Goal: Information Seeking & Learning: Compare options

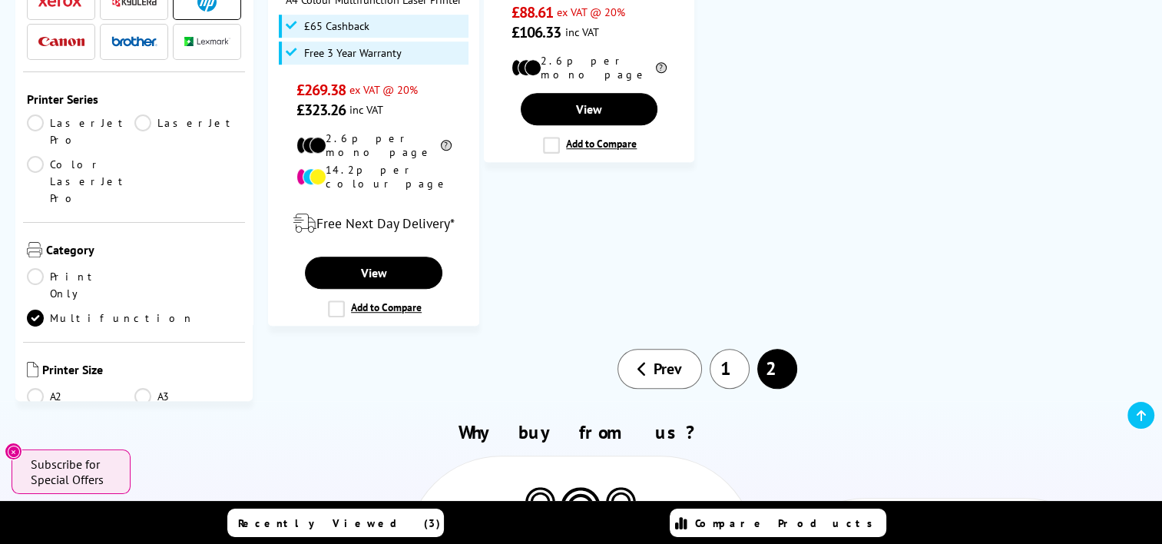
scroll to position [1152, 0]
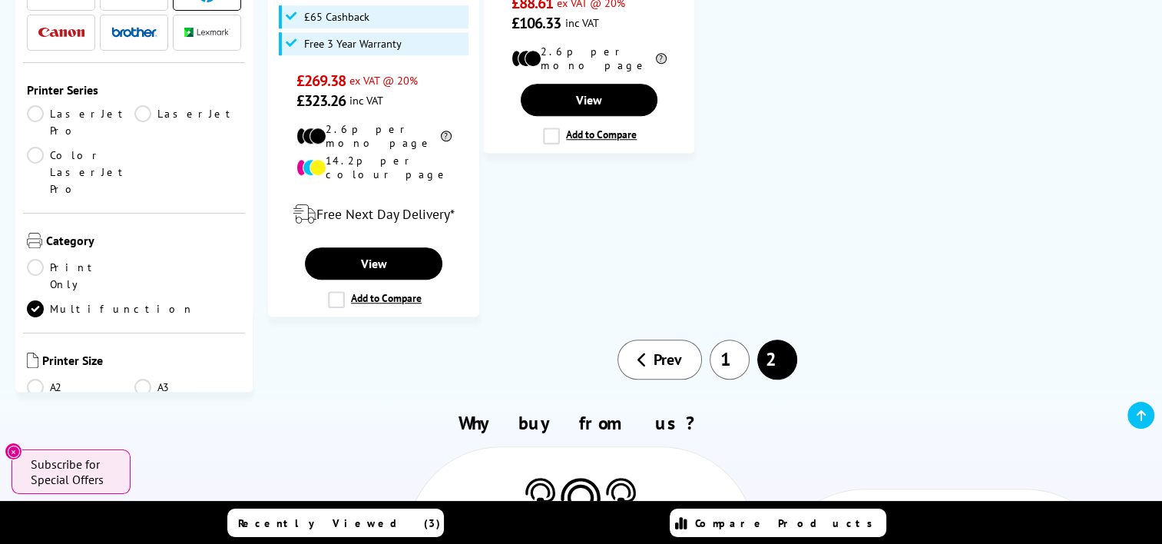
click at [726, 339] on link "1" at bounding box center [730, 359] width 40 height 40
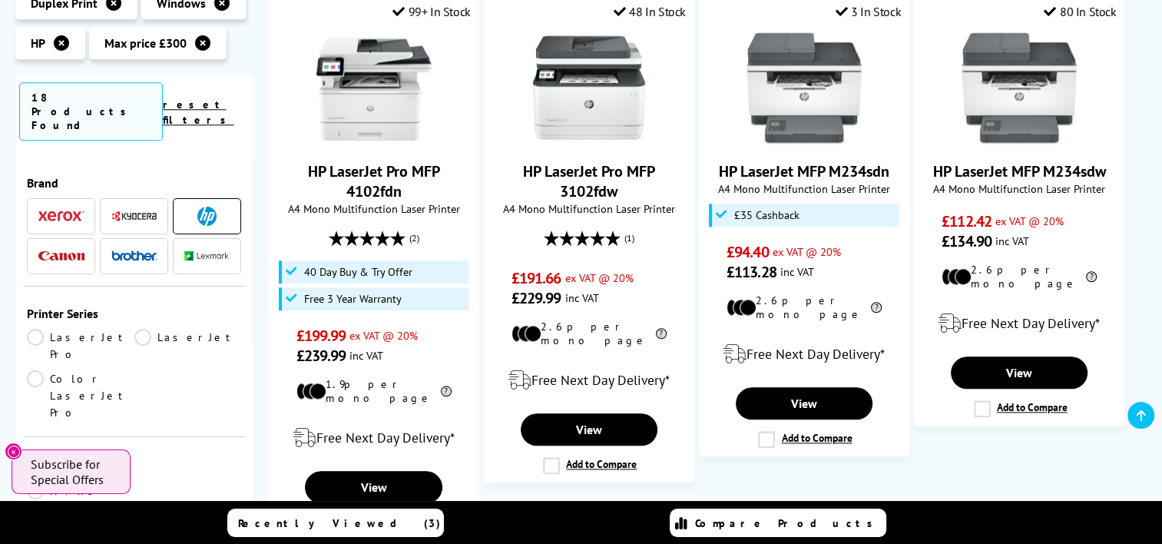
scroll to position [1613, 0]
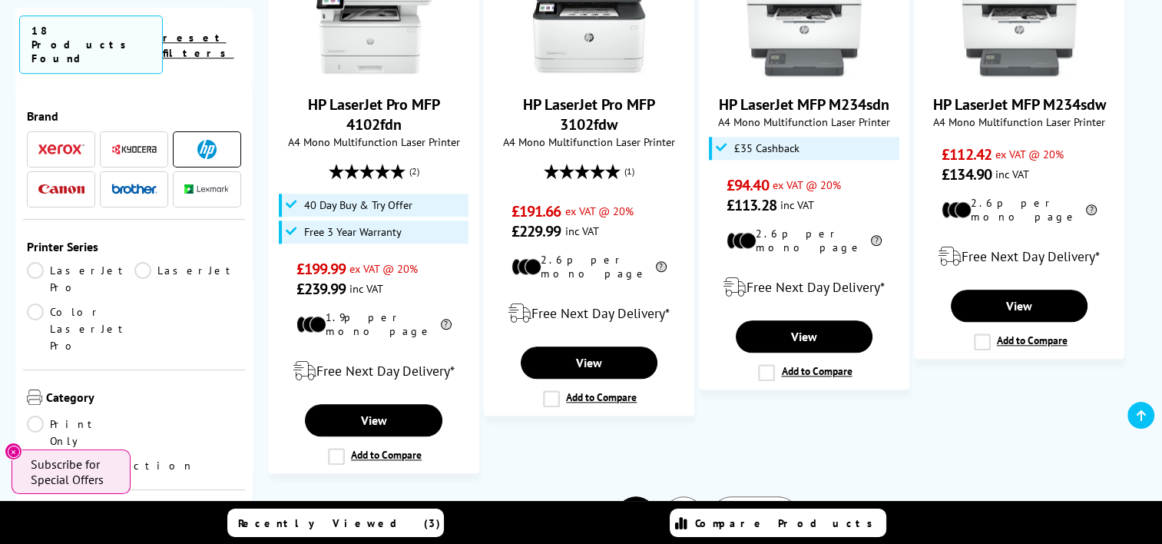
click at [680, 496] on link "2" at bounding box center [684, 516] width 40 height 40
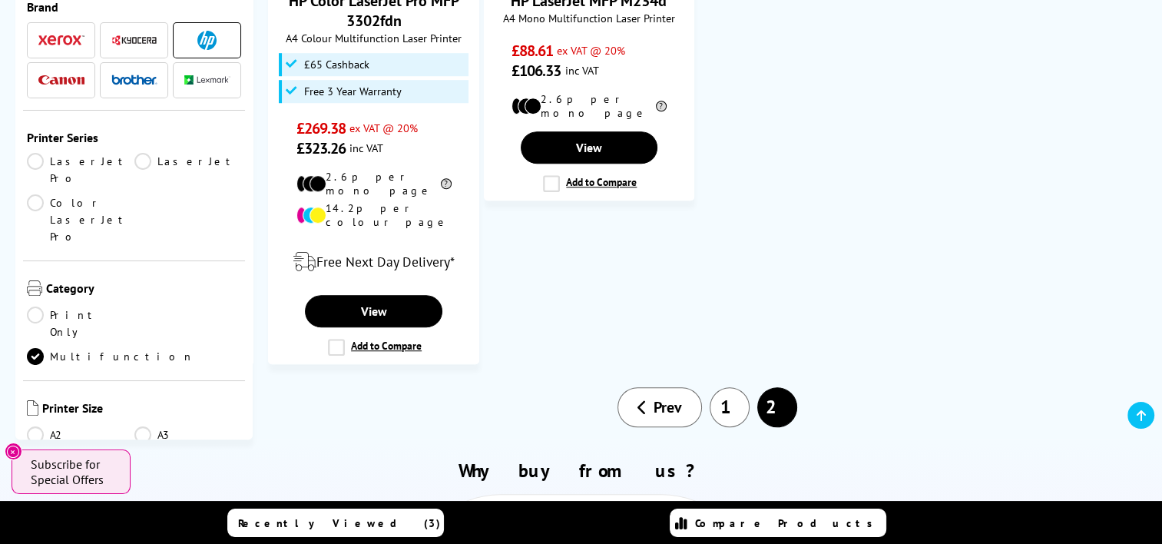
scroll to position [1152, 0]
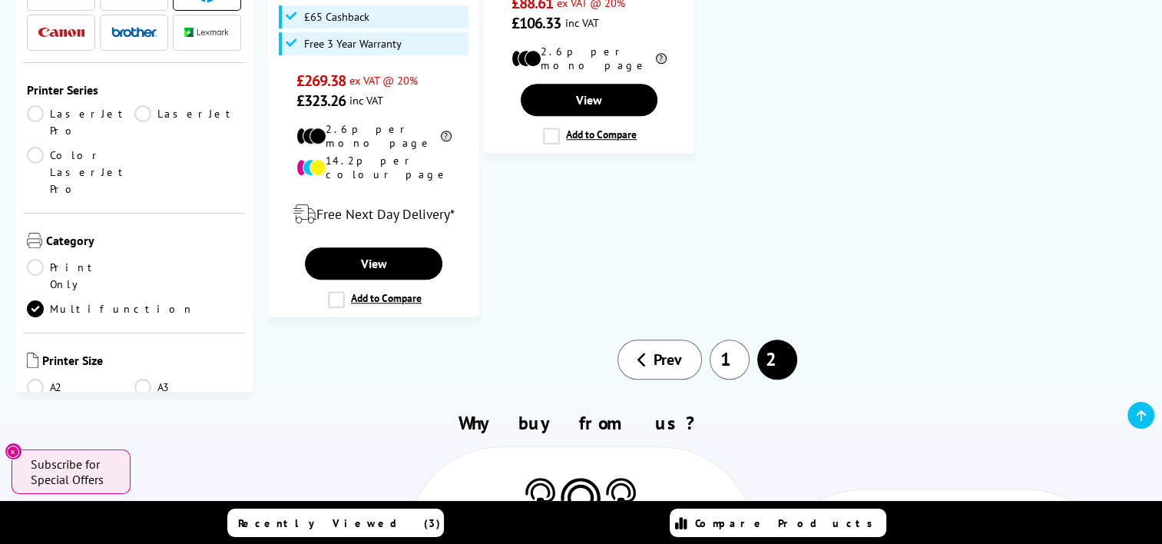
click at [712, 339] on link "1" at bounding box center [730, 359] width 40 height 40
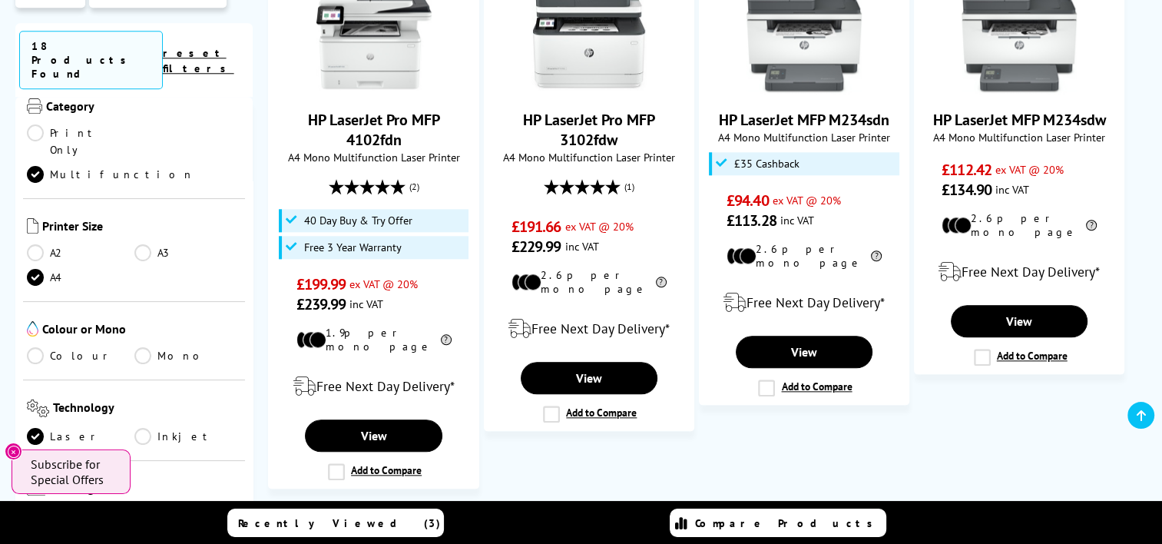
scroll to position [307, 0]
click at [65, 346] on link "Colour" at bounding box center [81, 354] width 108 height 17
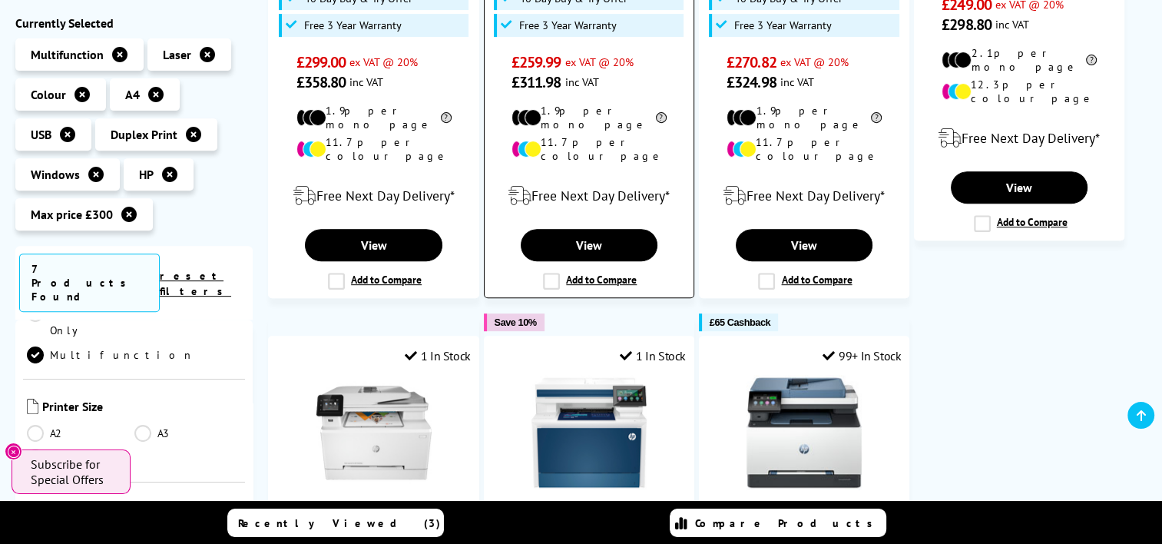
scroll to position [768, 0]
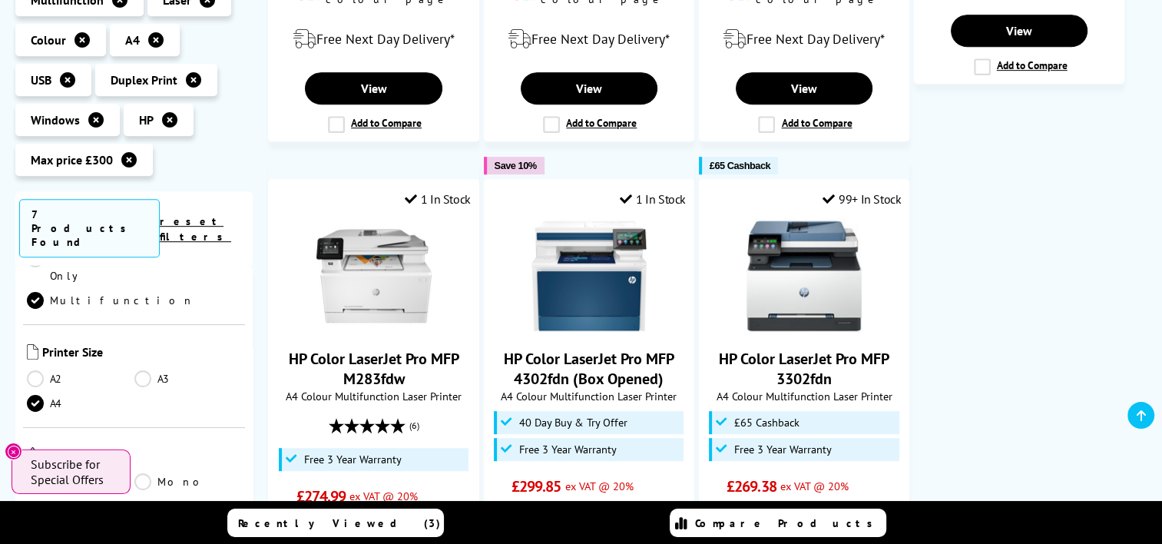
click at [50, 473] on link "Colour" at bounding box center [81, 481] width 108 height 17
click at [34, 473] on link "Colour" at bounding box center [81, 481] width 108 height 17
click at [148, 473] on link "Mono" at bounding box center [188, 481] width 108 height 17
click at [137, 473] on link "Mono" at bounding box center [188, 481] width 108 height 17
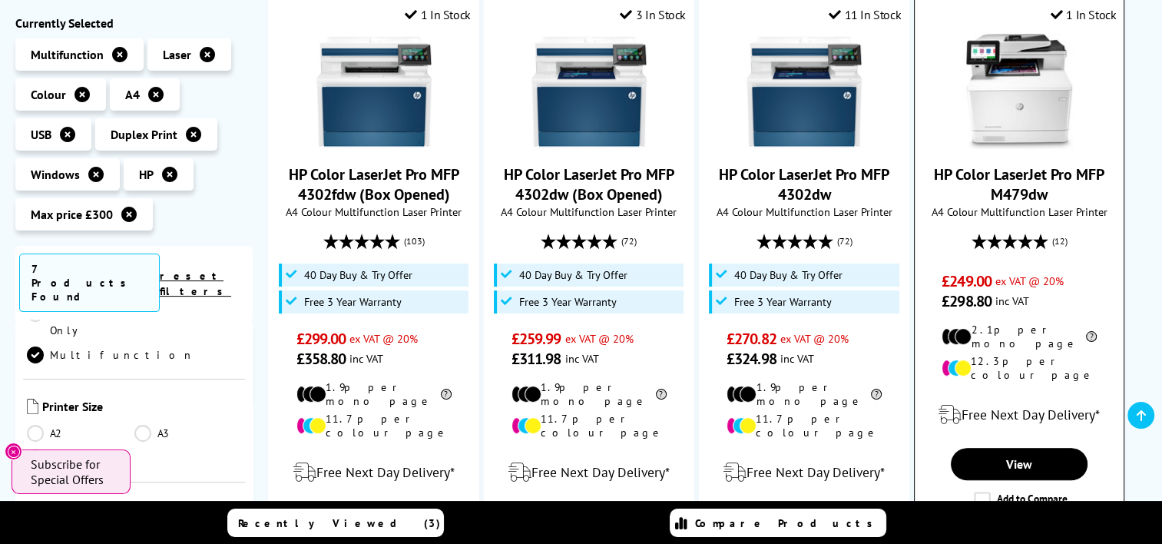
scroll to position [230, 0]
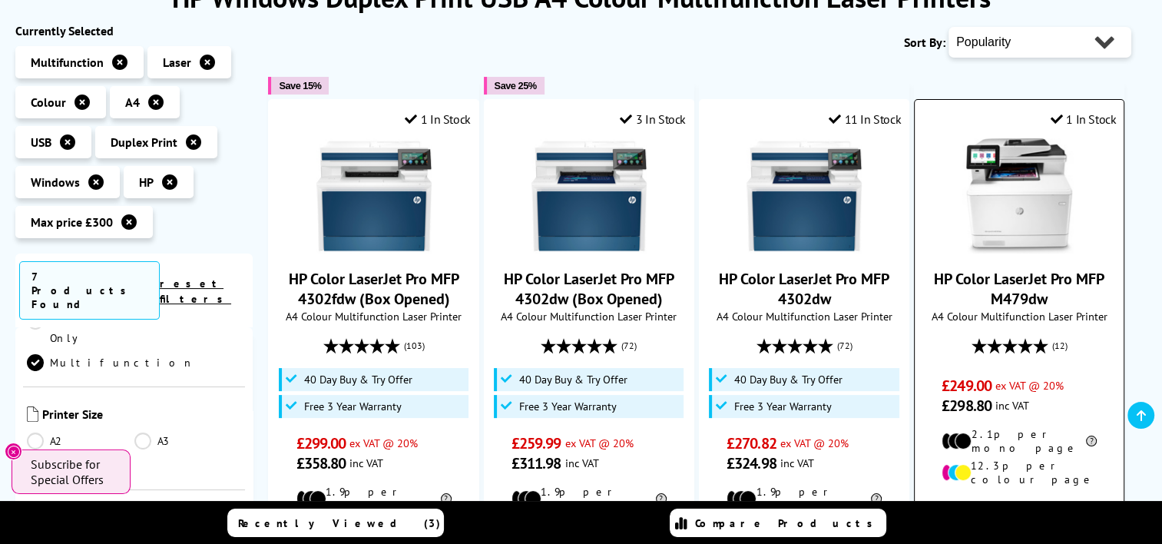
click at [1012, 168] on img at bounding box center [1019, 195] width 115 height 115
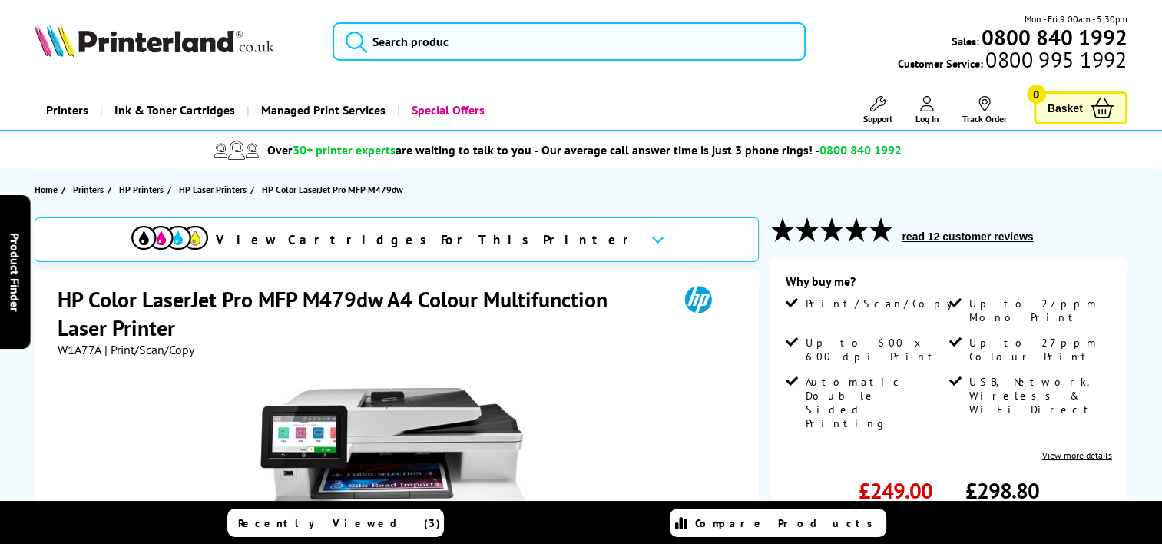
click at [365, 288] on h1 "HP Color LaserJet Pro MFP M479dw A4 Colour Multifunction Laser Printer" at bounding box center [360, 313] width 605 height 57
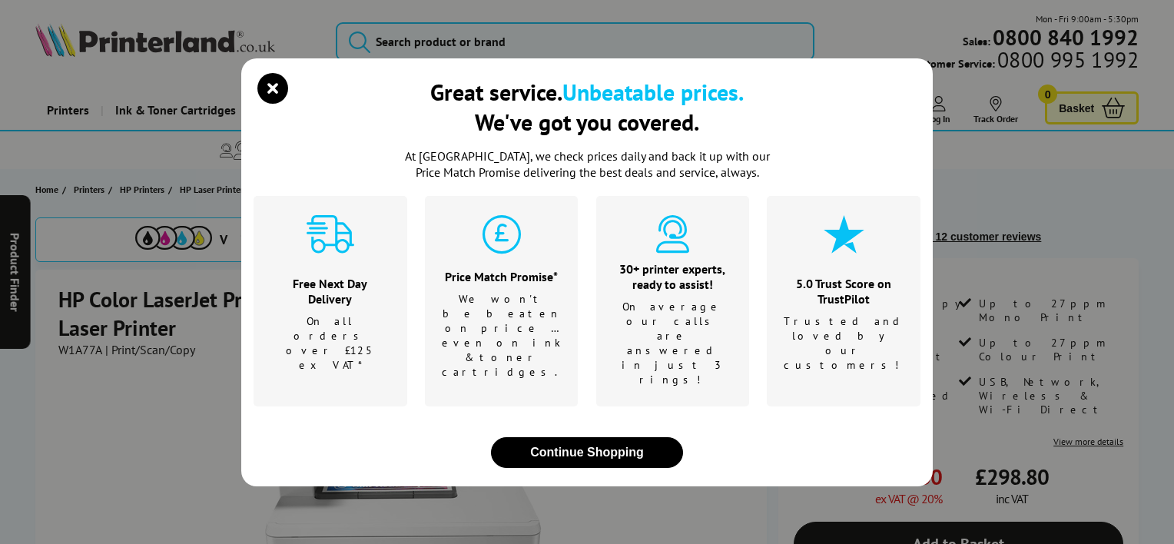
click at [365, 288] on li "Free Next Day Delivery On all orders over £125 ex VAT*" at bounding box center [330, 301] width 154 height 210
drag, startPoint x: 365, startPoint y: 288, endPoint x: 208, endPoint y: 307, distance: 157.9
click at [208, 307] on div "Great service. Unbeatable prices. We've got you covered. At [GEOGRAPHIC_DATA], …" at bounding box center [587, 272] width 1174 height 544
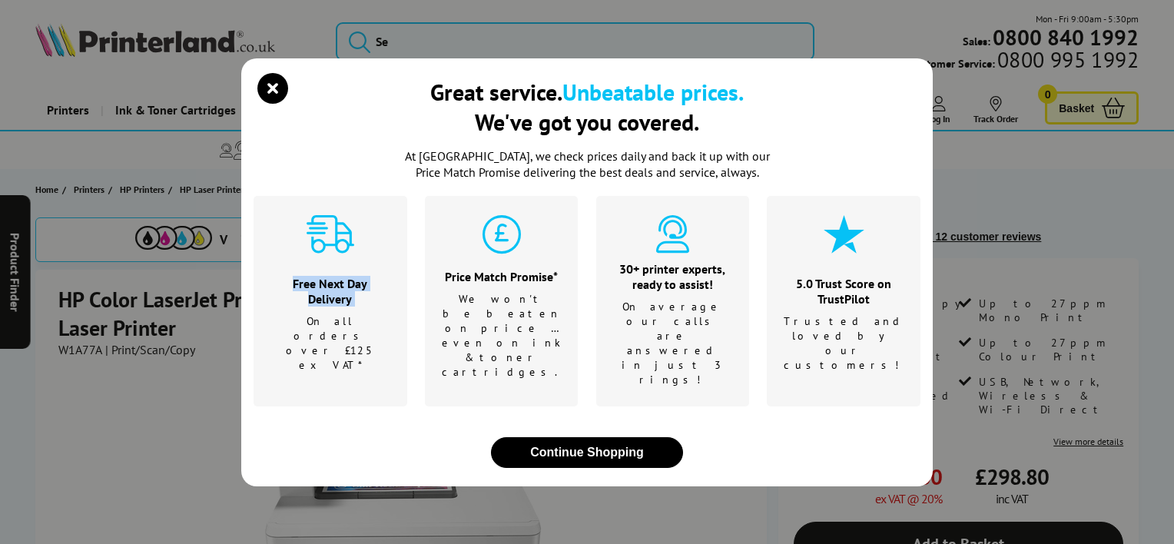
click at [208, 307] on div "Great service. Unbeatable prices. We've got you covered. At [GEOGRAPHIC_DATA], …" at bounding box center [587, 272] width 1174 height 544
drag, startPoint x: 208, startPoint y: 307, endPoint x: 264, endPoint y: 114, distance: 201.5
click at [264, 104] on icon "close modal" at bounding box center [272, 88] width 31 height 31
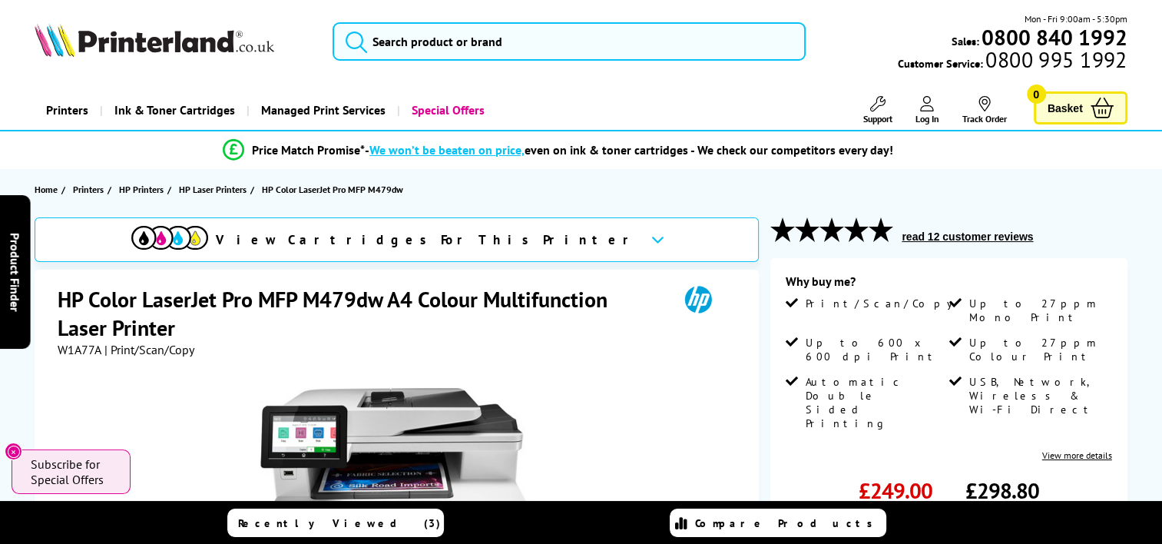
click at [131, 308] on h1 "HP Color LaserJet Pro MFP M479dw A4 Colour Multifunction Laser Printer" at bounding box center [360, 313] width 605 height 57
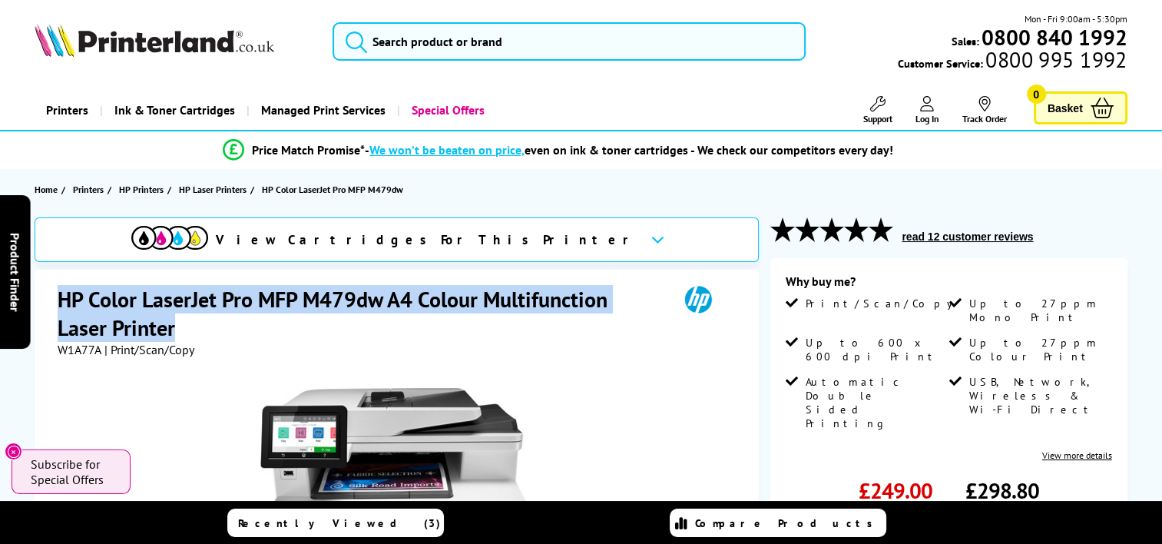
click at [131, 308] on h1 "HP Color LaserJet Pro MFP M479dw A4 Colour Multifunction Laser Printer" at bounding box center [360, 313] width 605 height 57
copy div "HP Color LaserJet Pro MFP M479dw A4 Colour Multifunction Laser Printer"
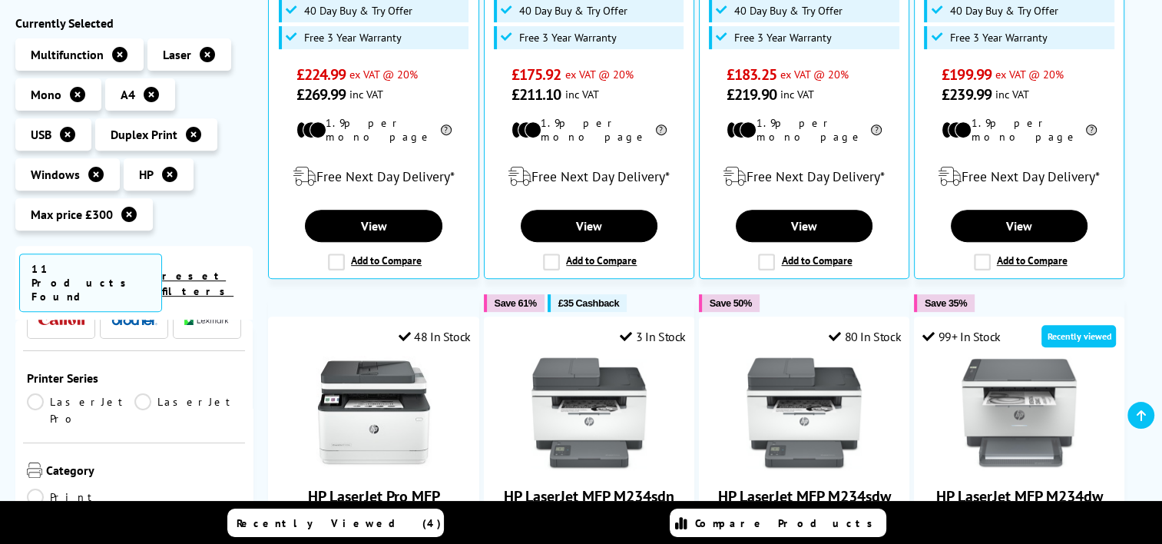
scroll to position [307, 0]
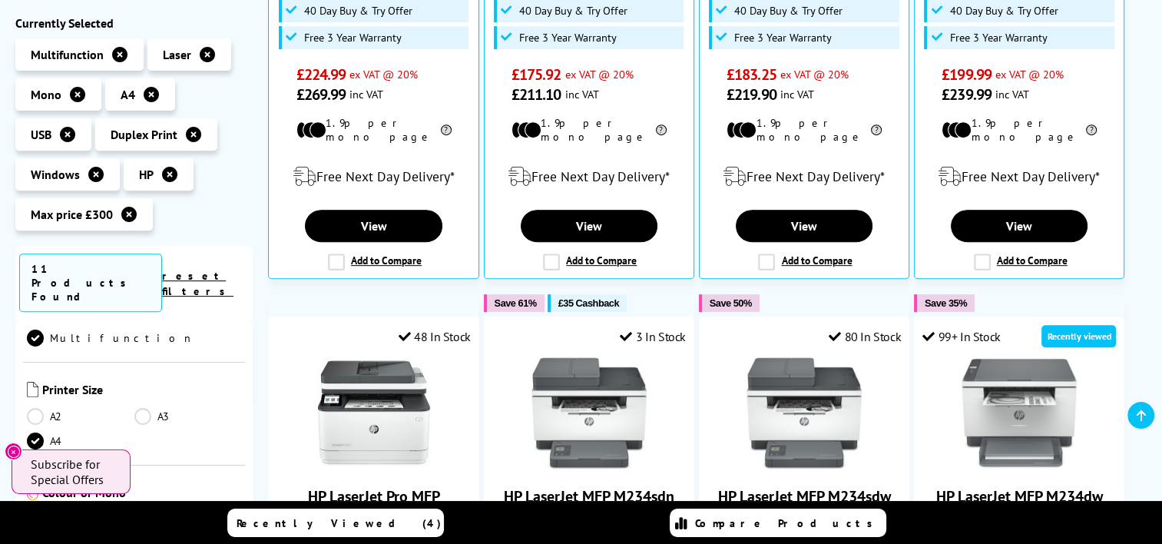
click at [143, 511] on link "Mono" at bounding box center [188, 519] width 108 height 17
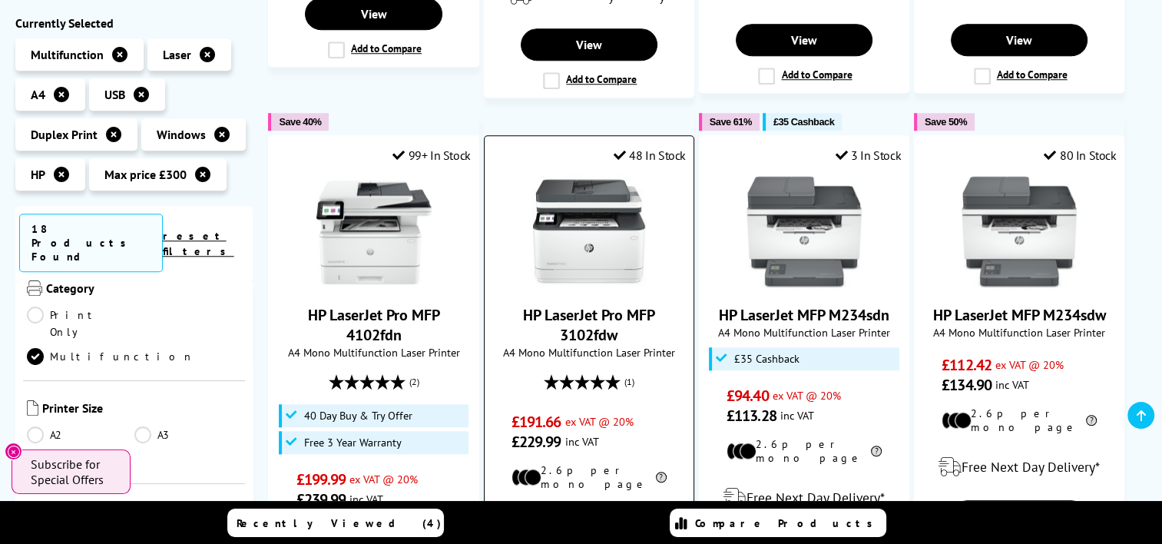
scroll to position [1382, 0]
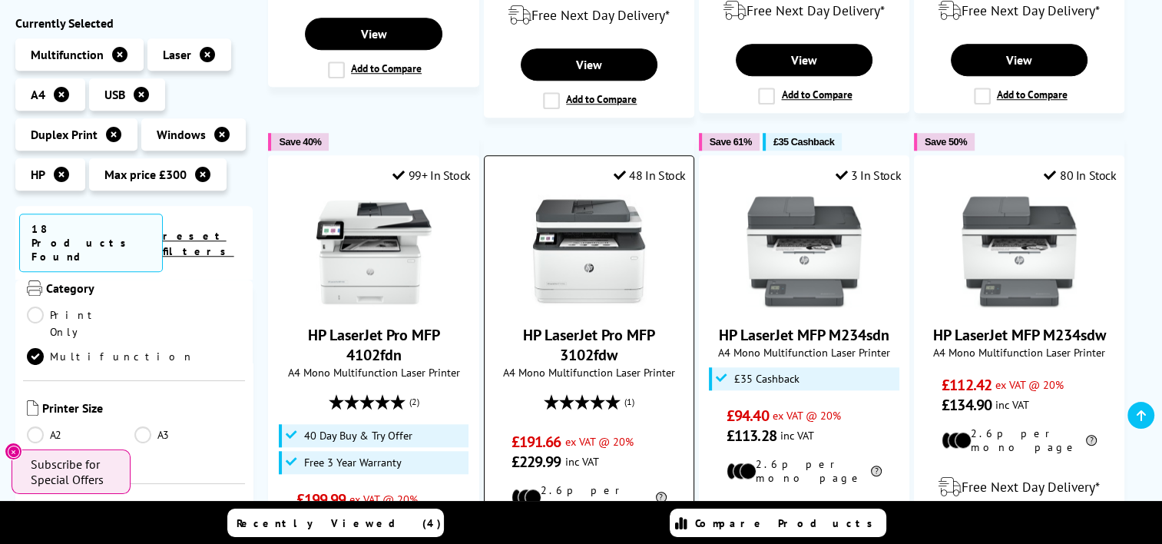
drag, startPoint x: 590, startPoint y: 314, endPoint x: 548, endPoint y: 207, distance: 115.2
click at [548, 207] on img at bounding box center [588, 251] width 115 height 115
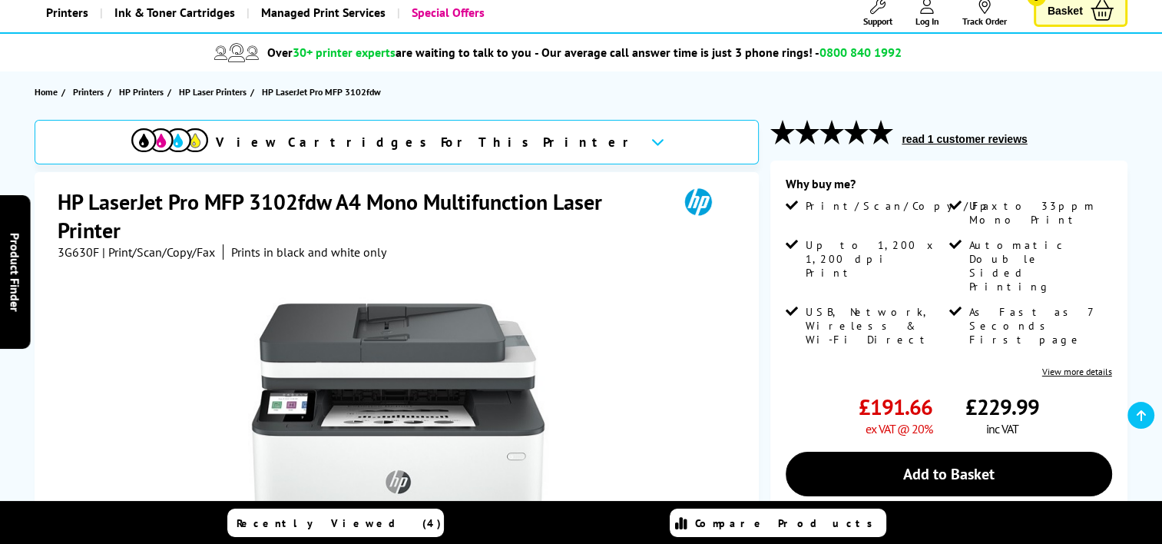
scroll to position [230, 0]
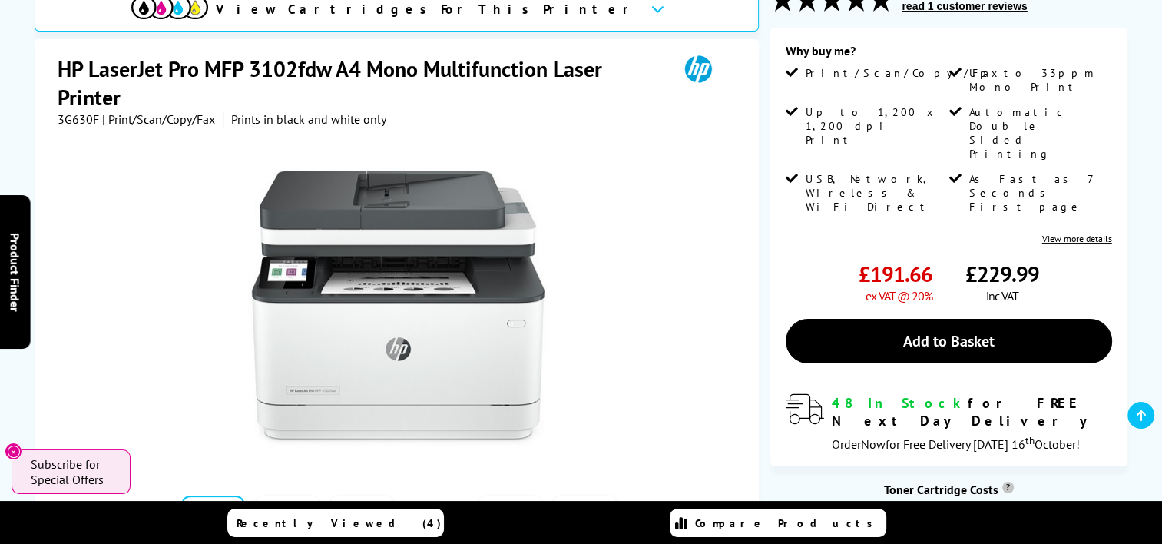
click at [237, 98] on h1 "HP LaserJet Pro MFP 3102fdw A4 Mono Multifunction Laser Printer" at bounding box center [360, 83] width 605 height 57
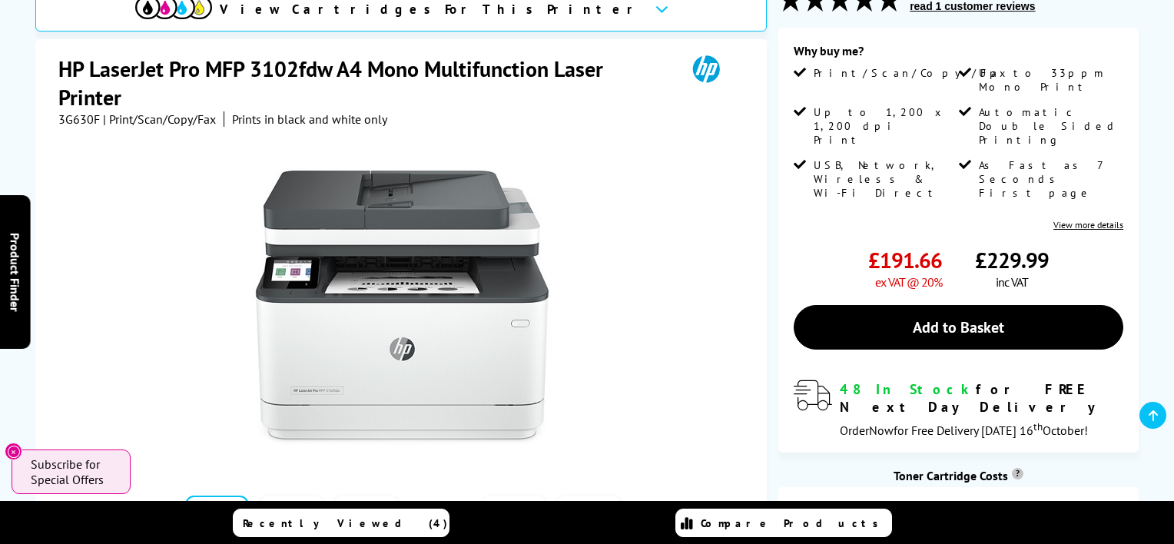
click at [0, 0] on div "Great service. Unbeatable prices. We've got you covered. At [GEOGRAPHIC_DATA], …" at bounding box center [0, 0] width 0 height 0
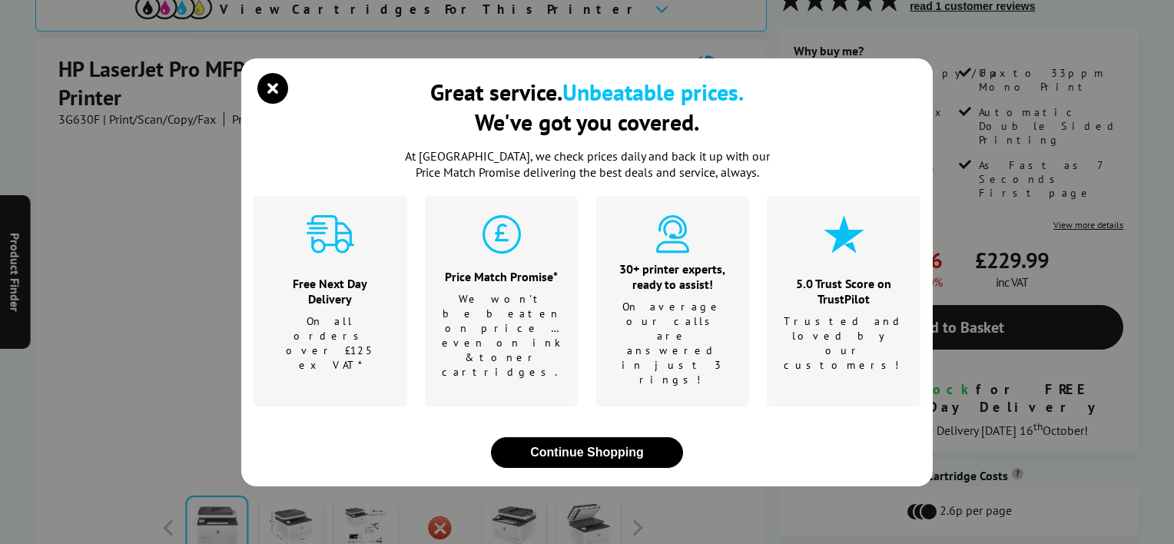
click at [237, 98] on div "Great service. Unbeatable prices. We've got you covered. At [GEOGRAPHIC_DATA], …" at bounding box center [587, 272] width 1174 height 544
drag, startPoint x: 237, startPoint y: 98, endPoint x: 271, endPoint y: 132, distance: 48.3
click at [271, 104] on icon "close modal" at bounding box center [272, 88] width 31 height 31
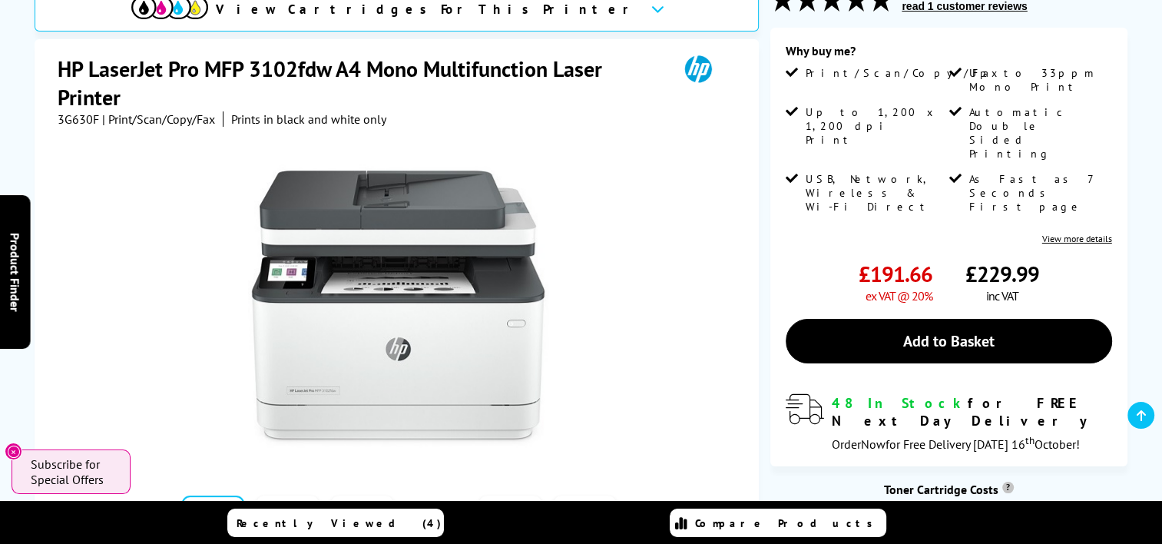
click at [190, 92] on h1 "HP LaserJet Pro MFP 3102fdw A4 Mono Multifunction Laser Printer" at bounding box center [360, 83] width 605 height 57
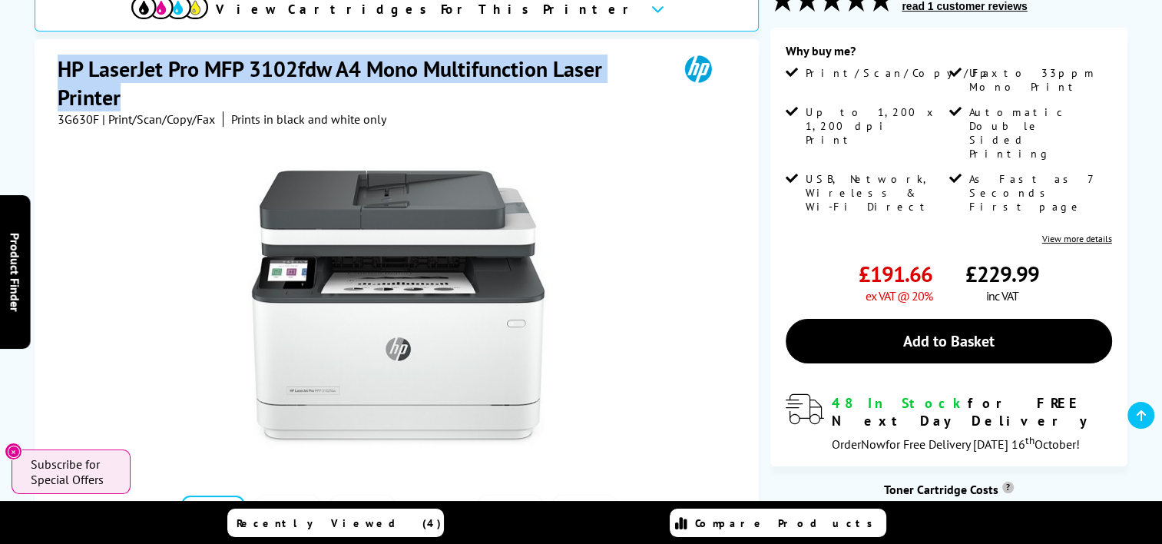
click at [190, 92] on h1 "HP LaserJet Pro MFP 3102fdw A4 Mono Multifunction Laser Printer" at bounding box center [360, 83] width 605 height 57
copy div "HP LaserJet Pro MFP 3102fdw A4 Mono Multifunction Laser Printer"
